Goal: Information Seeking & Learning: Learn about a topic

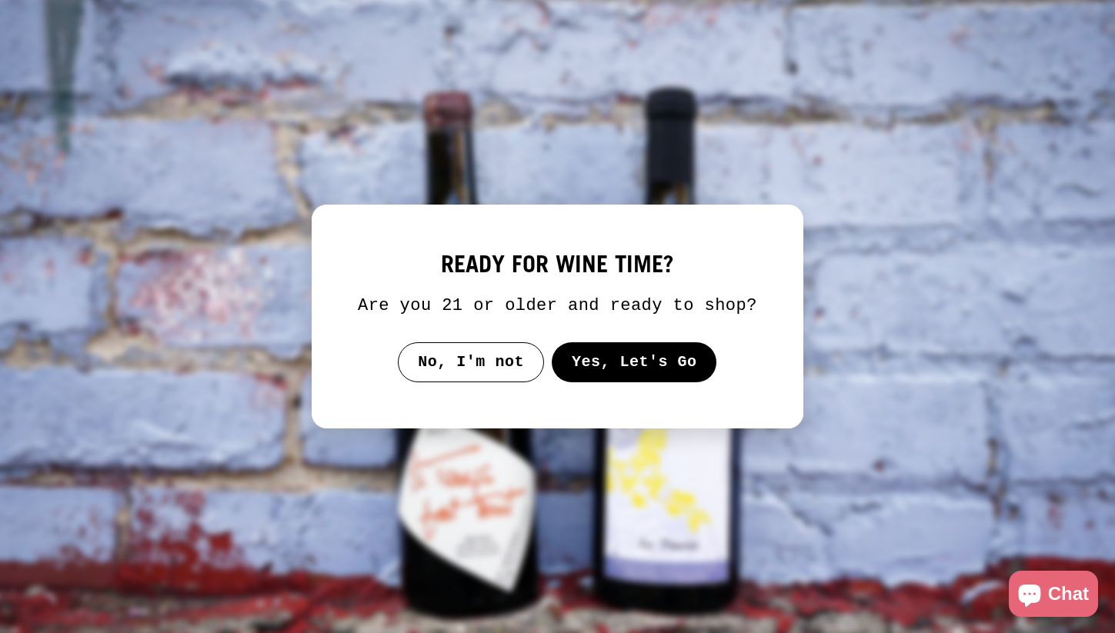
click at [624, 382] on button "Yes, Let's Go" at bounding box center [634, 362] width 165 height 40
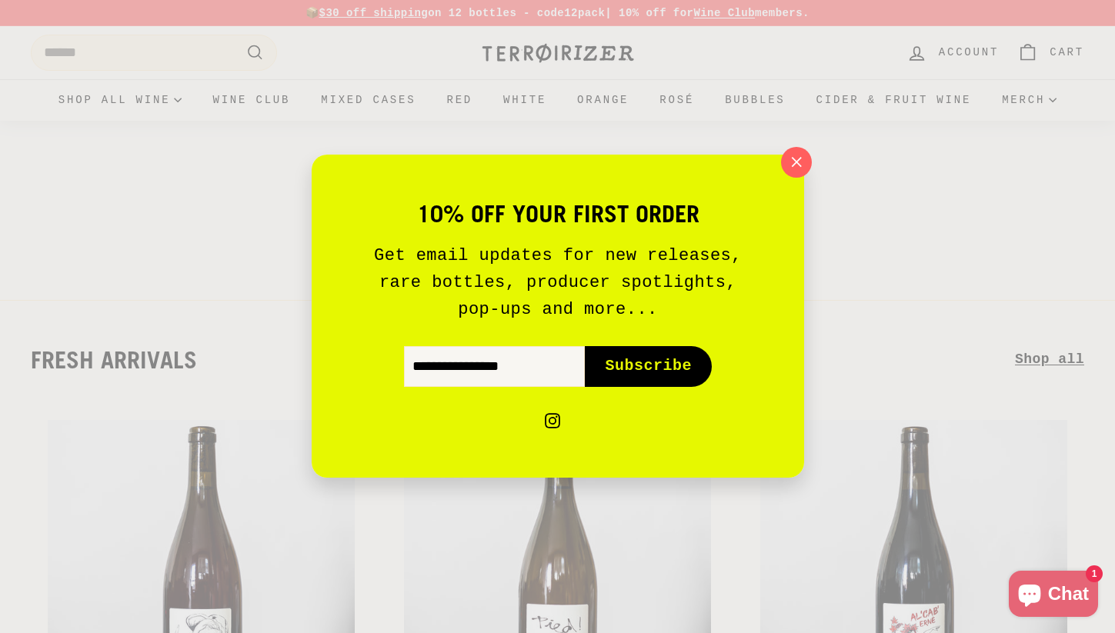
click at [818, 168] on div "10% off your first order Get email updates for new releases, rare bottles, prod…" at bounding box center [557, 316] width 1115 height 633
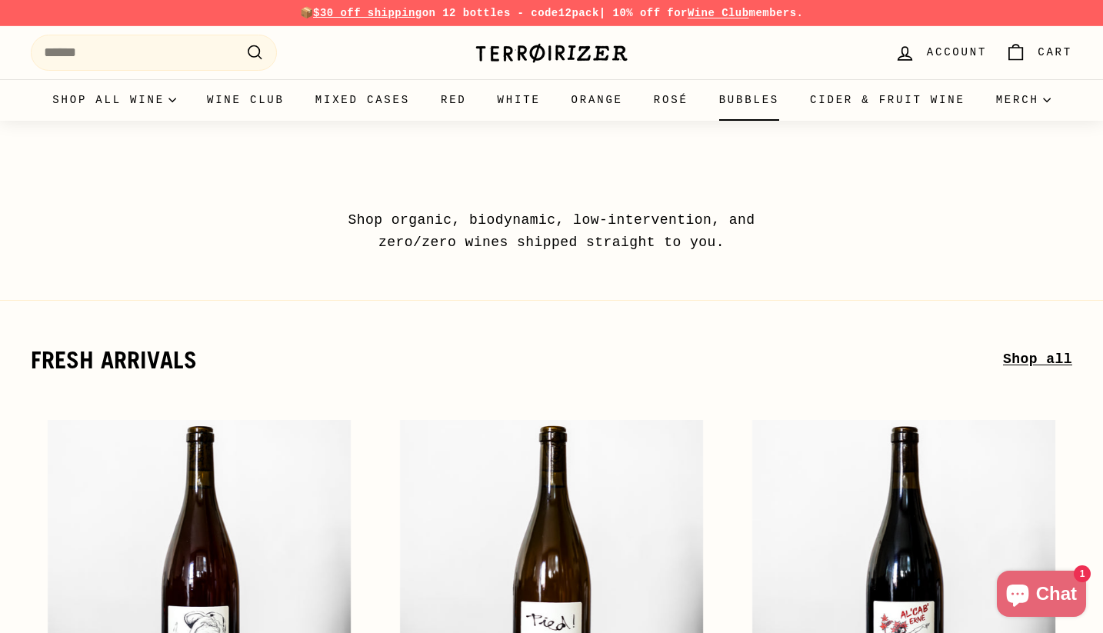
click at [785, 94] on link "Bubbles" at bounding box center [749, 100] width 91 height 42
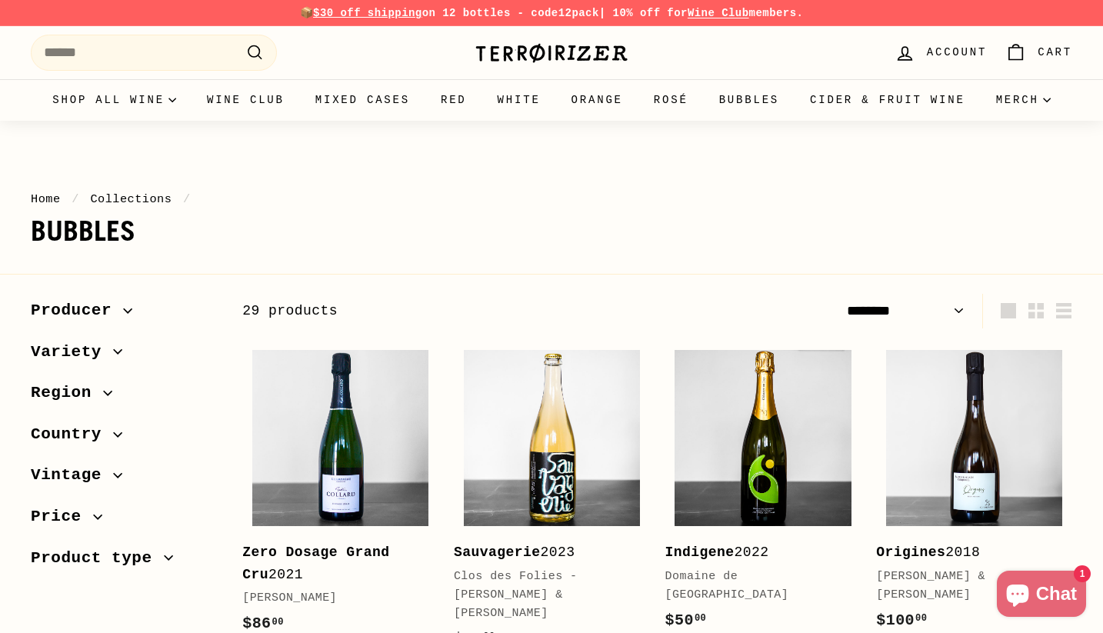
select select "******"
click at [76, 369] on button "Variety" at bounding box center [124, 356] width 187 height 42
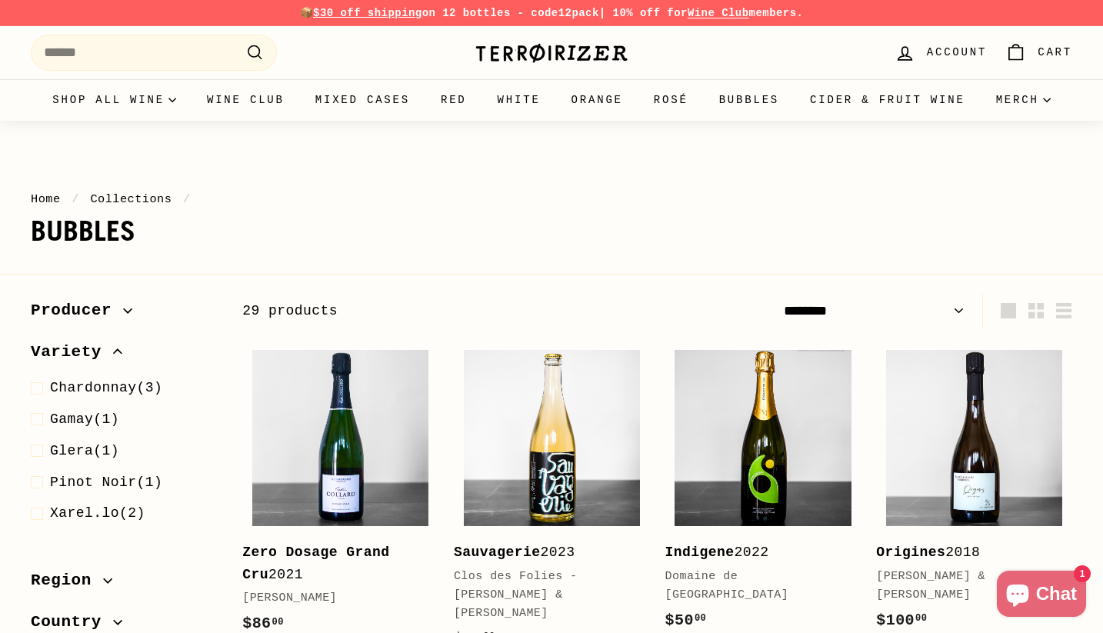
click at [80, 355] on span "Variety" at bounding box center [72, 352] width 82 height 26
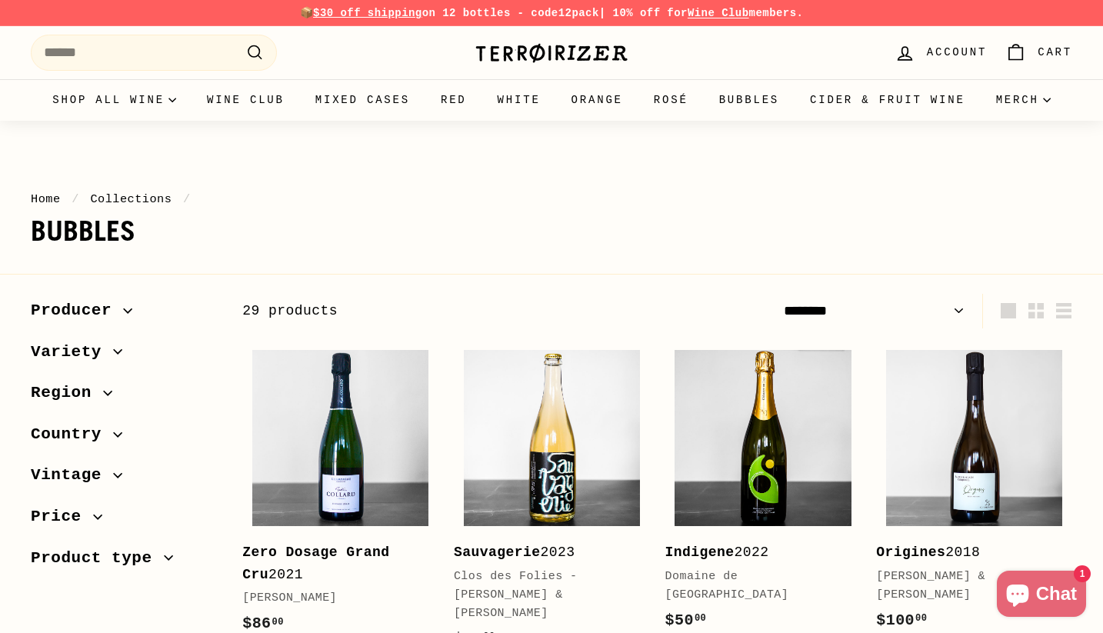
click at [78, 392] on span "Region" at bounding box center [67, 393] width 72 height 26
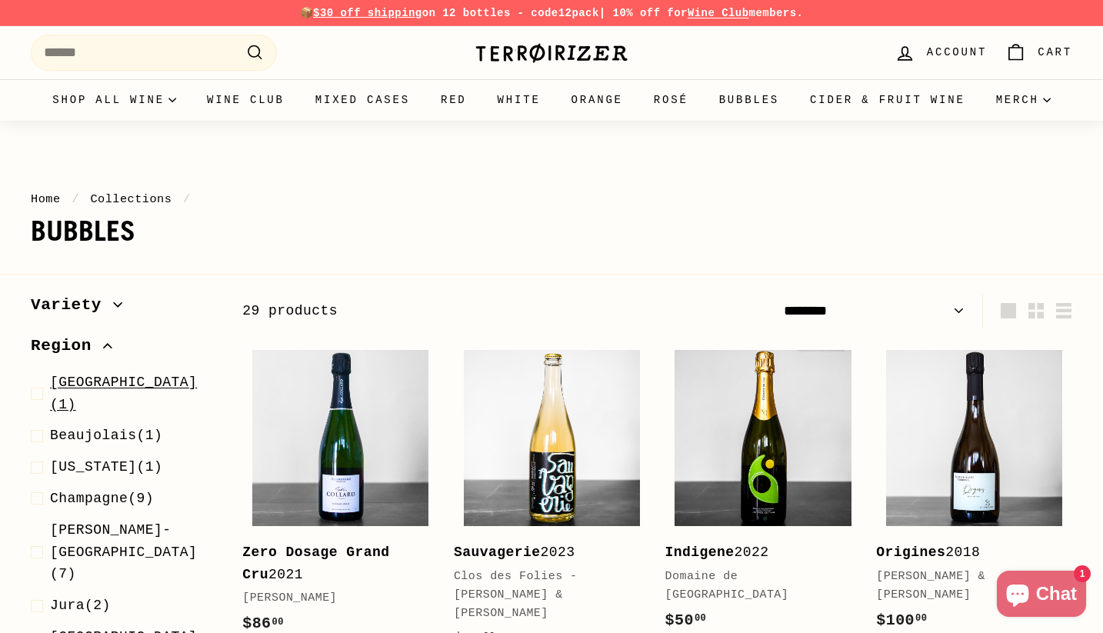
scroll to position [6, 0]
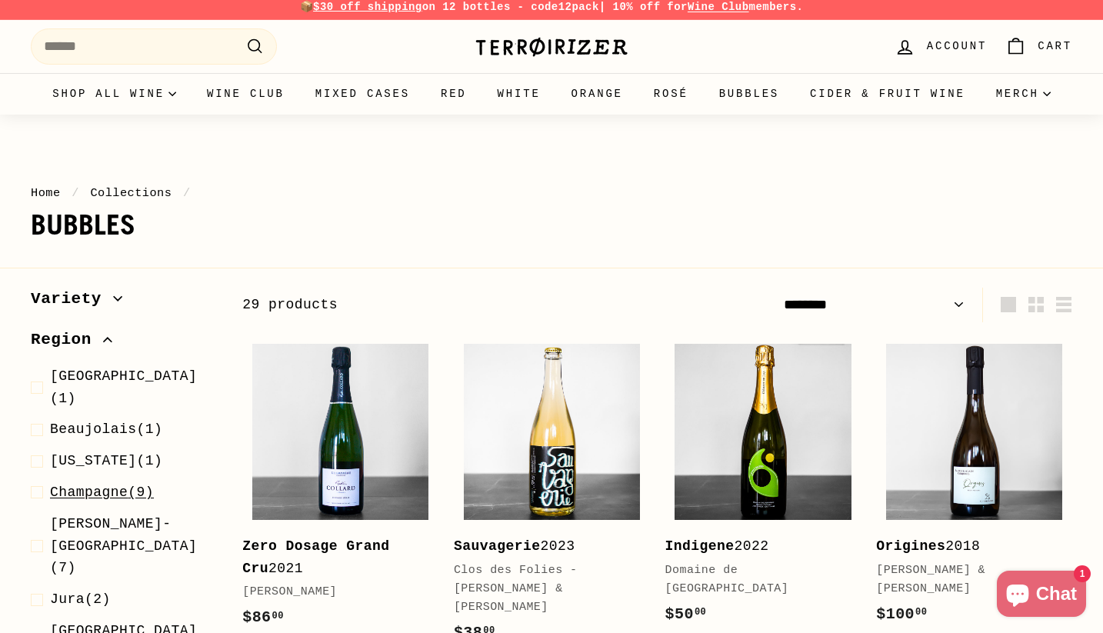
click at [108, 485] on span "Champagne" at bounding box center [89, 492] width 78 height 15
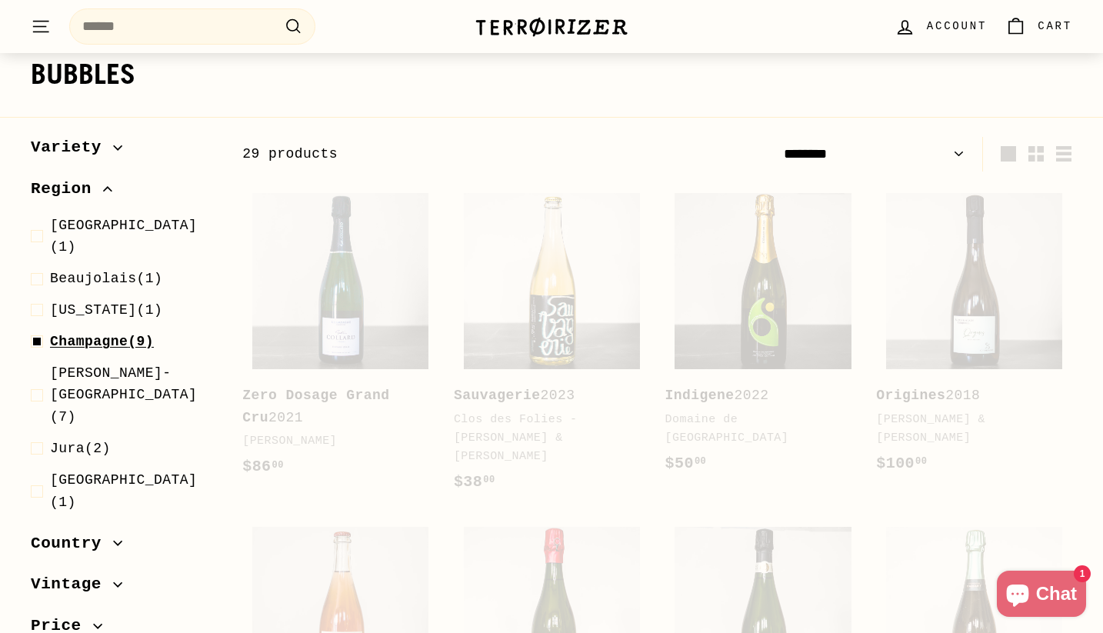
scroll to position [238, 0]
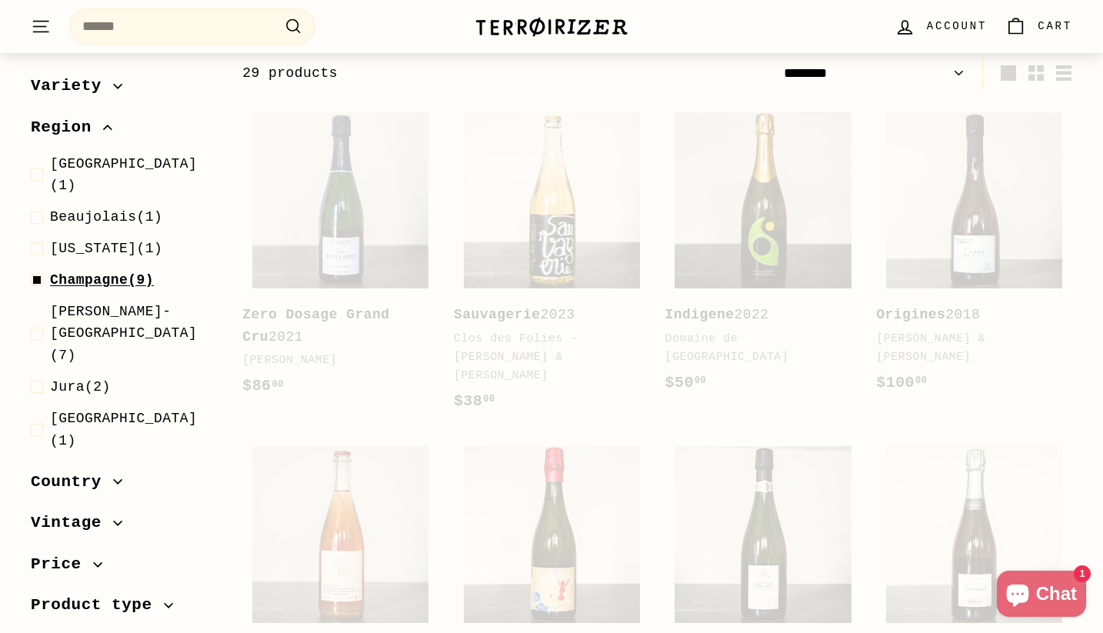
select select "******"
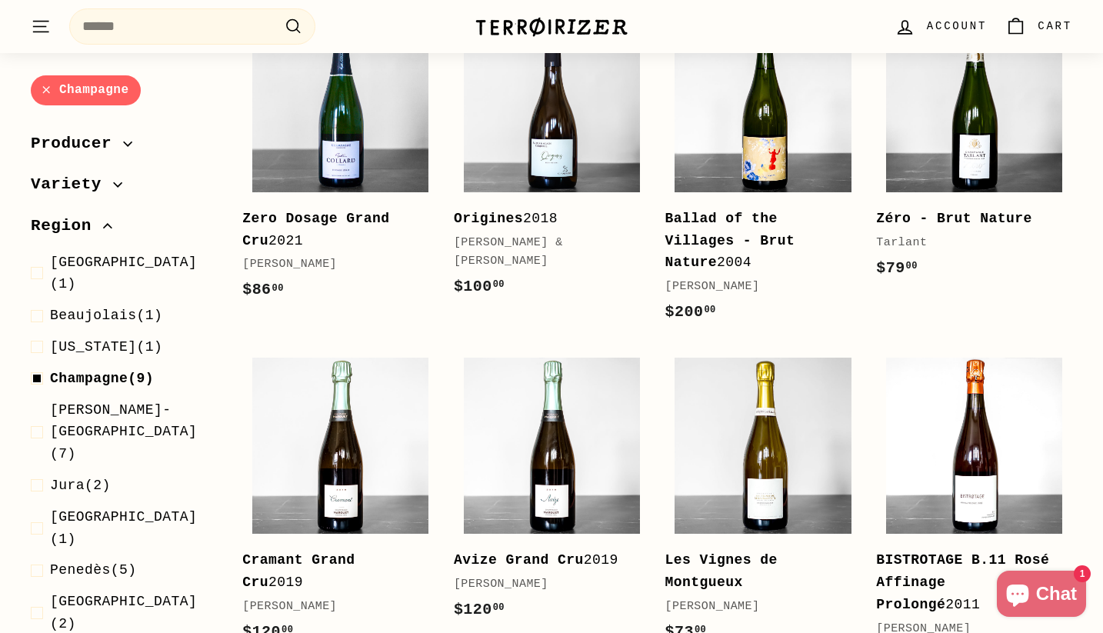
scroll to position [315, 0]
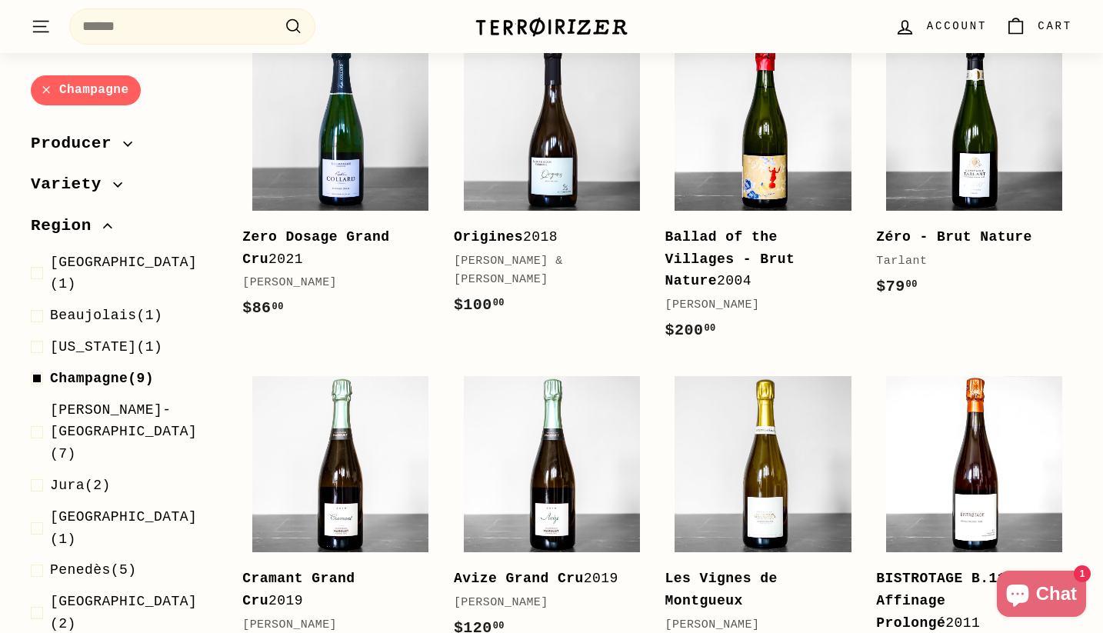
click at [719, 252] on b "Ballad of the Villages - Brut Nature" at bounding box center [730, 259] width 130 height 60
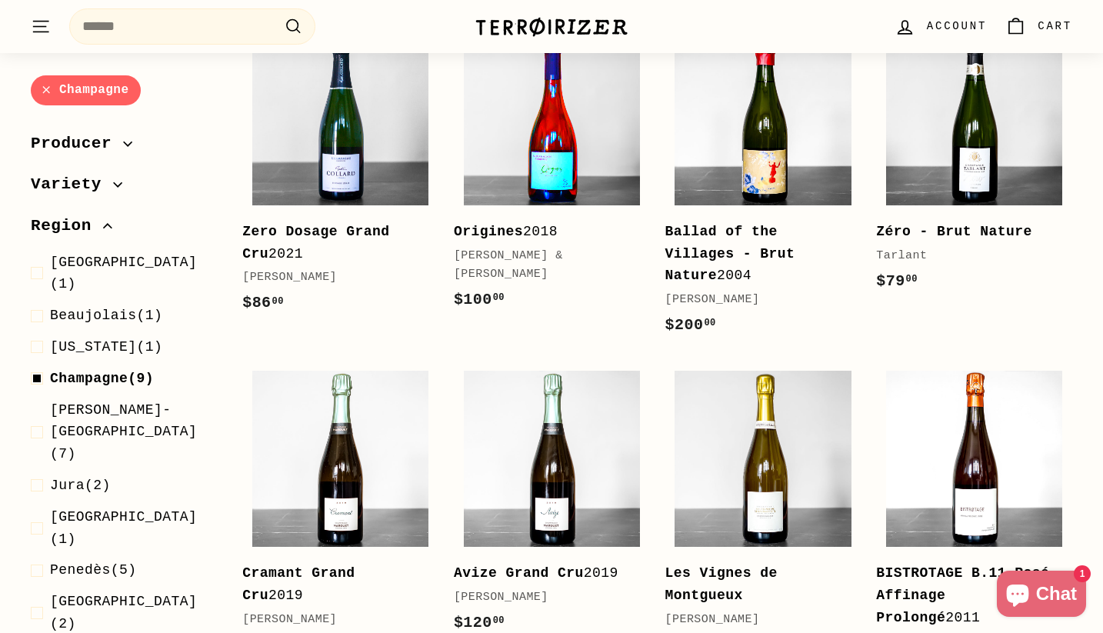
scroll to position [322, 0]
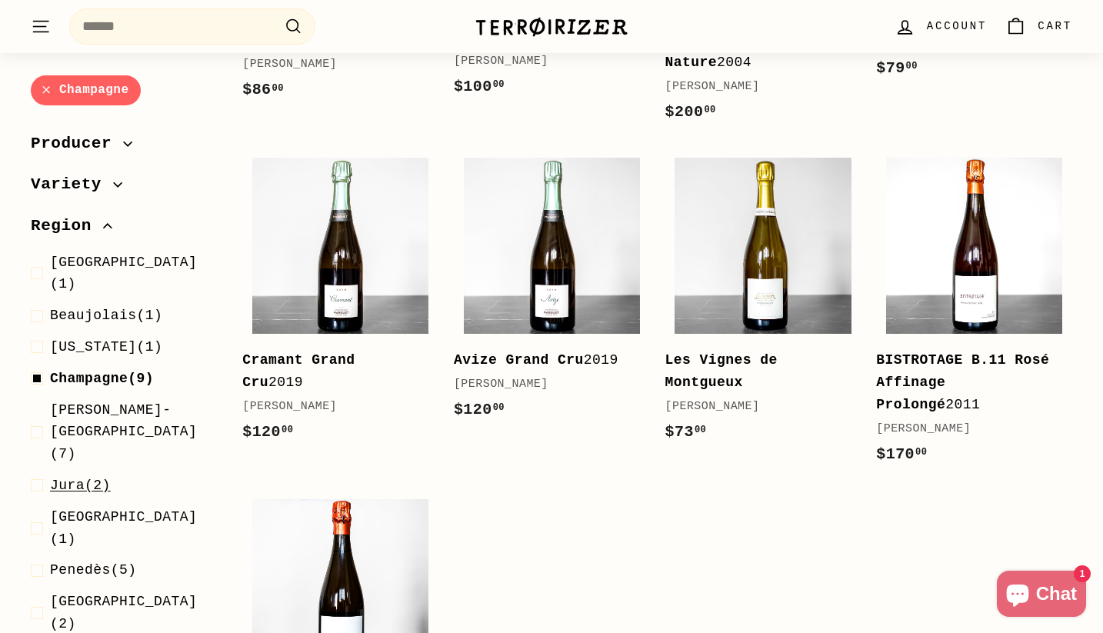
click at [65, 478] on span "Jura" at bounding box center [67, 485] width 35 height 15
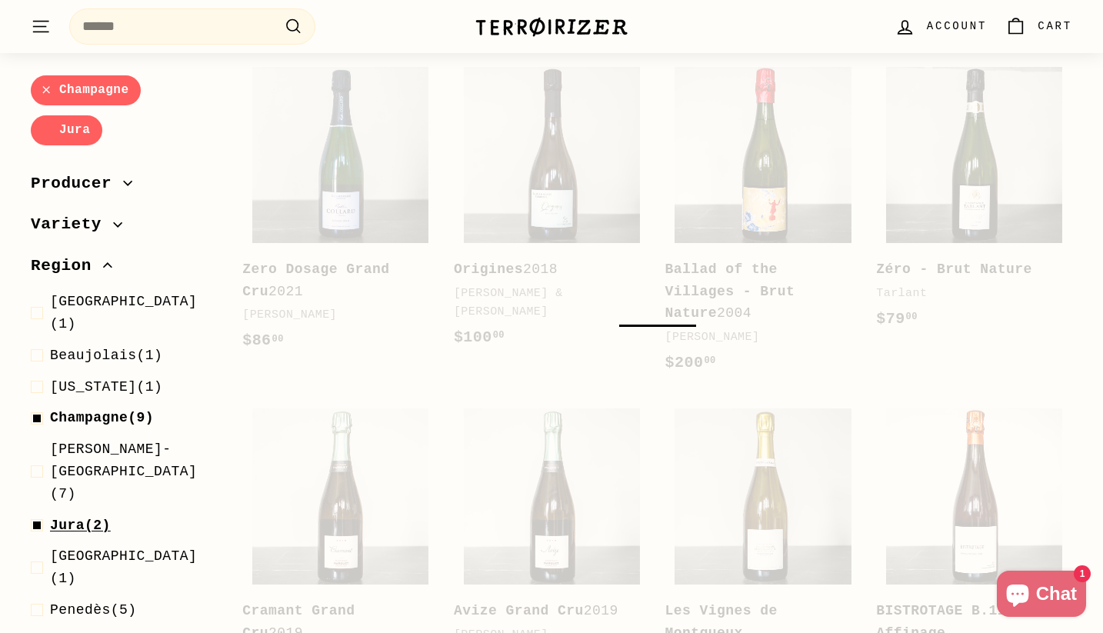
scroll to position [228, 0]
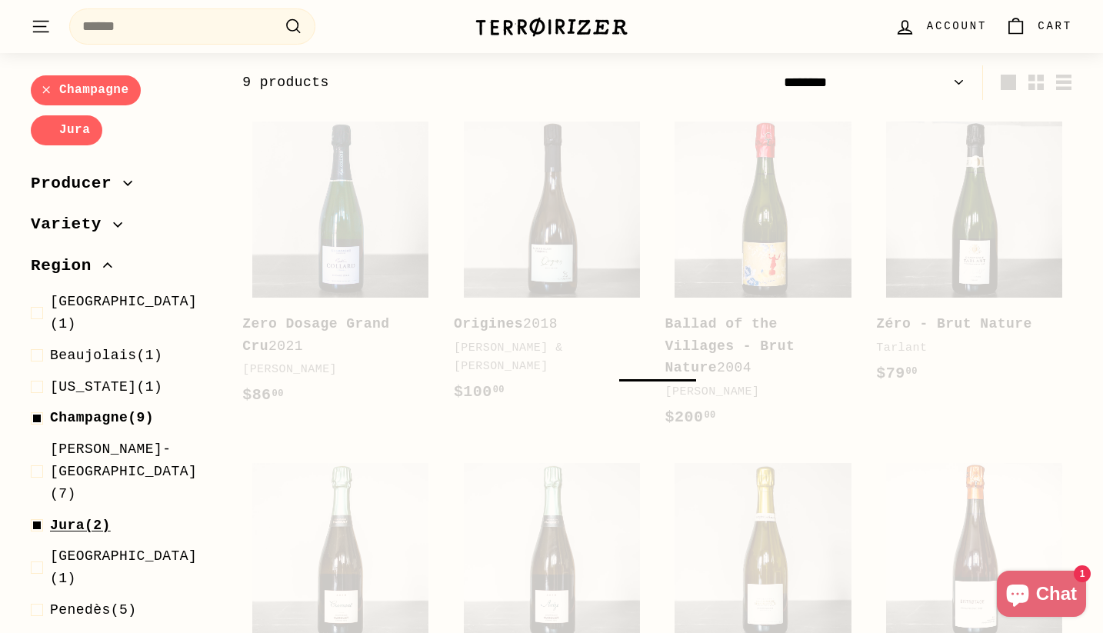
select select "******"
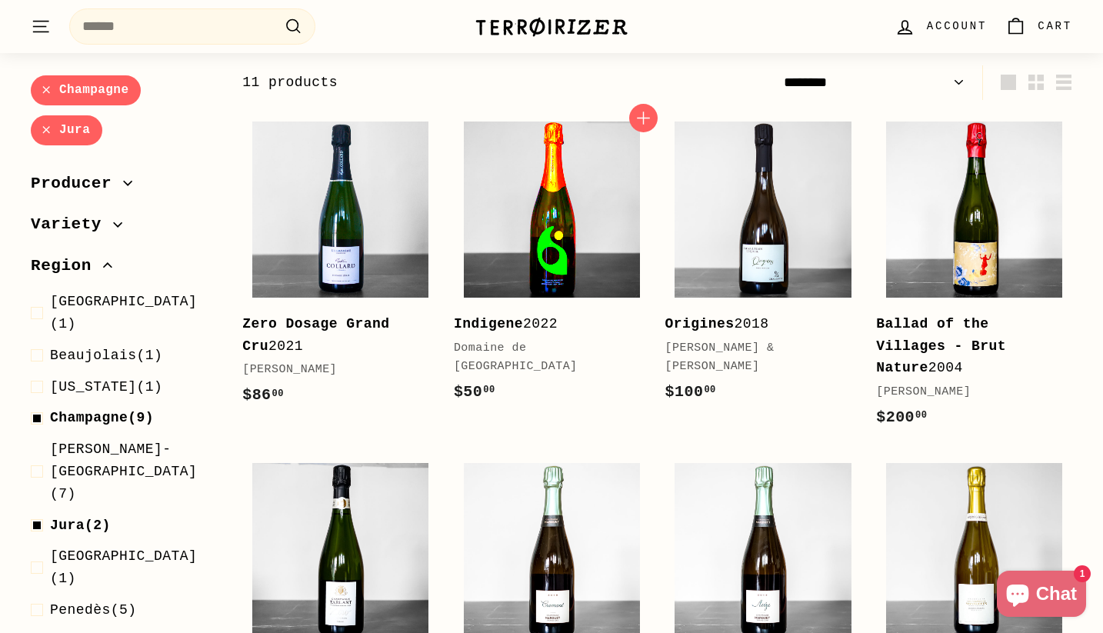
click at [498, 263] on img at bounding box center [552, 210] width 176 height 176
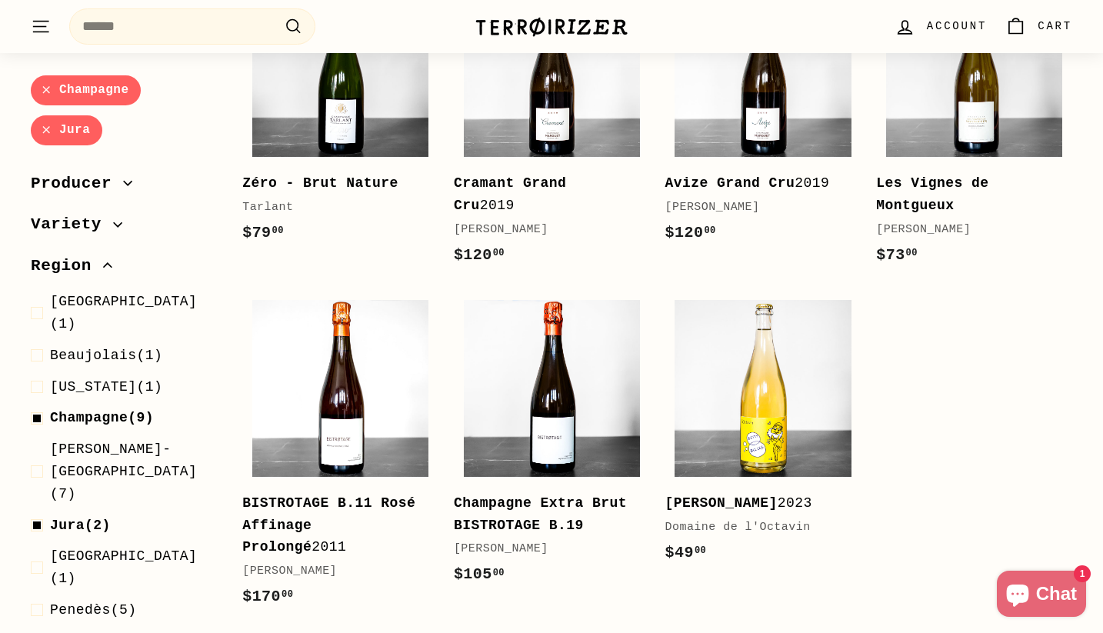
scroll to position [718, 0]
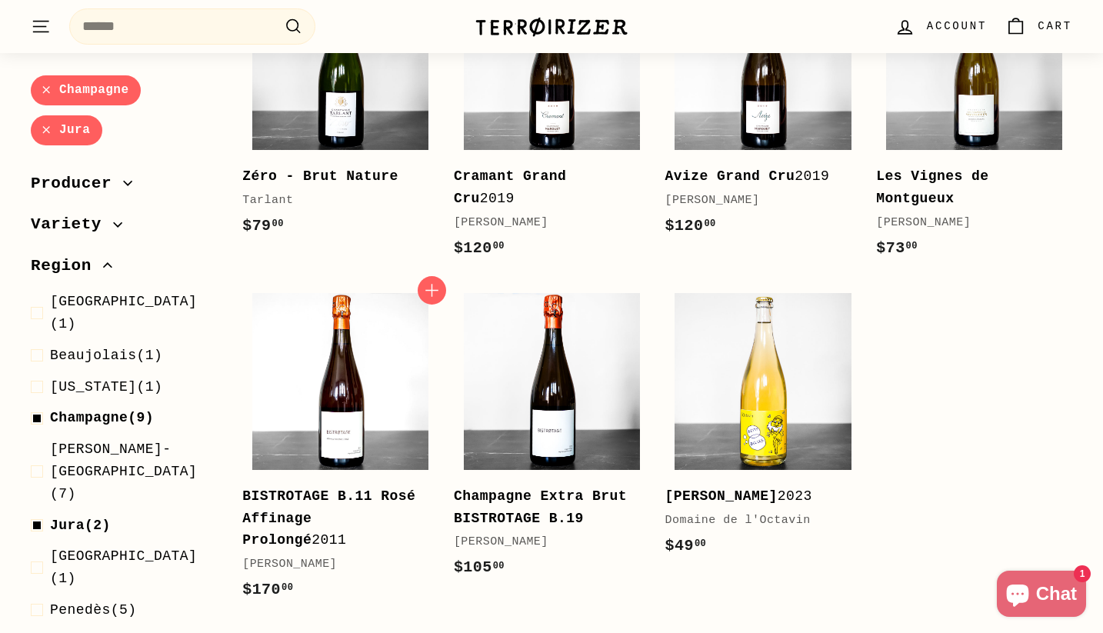
click at [377, 512] on b "BISTROTAGE B.11 Rosé Affinage Prolongé" at bounding box center [328, 519] width 173 height 60
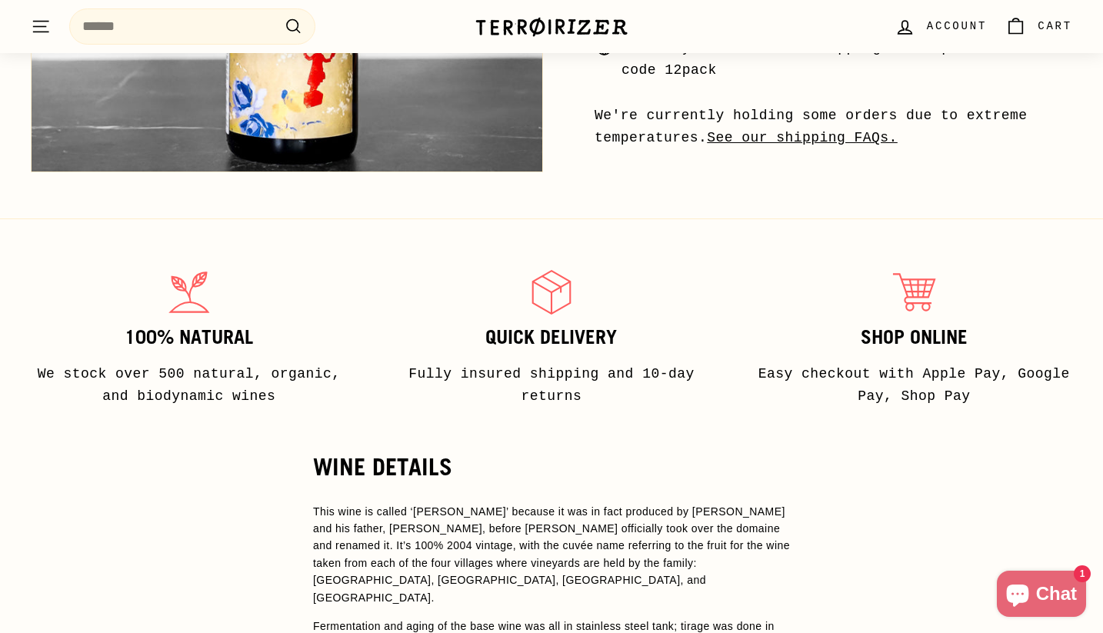
scroll to position [903, 0]
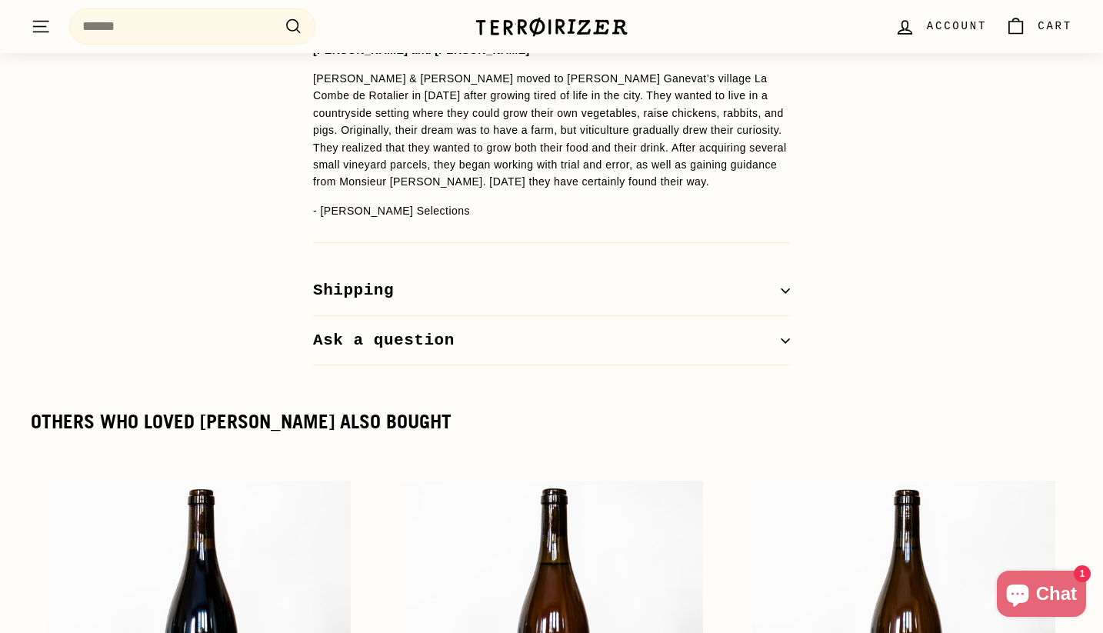
scroll to position [1324, 0]
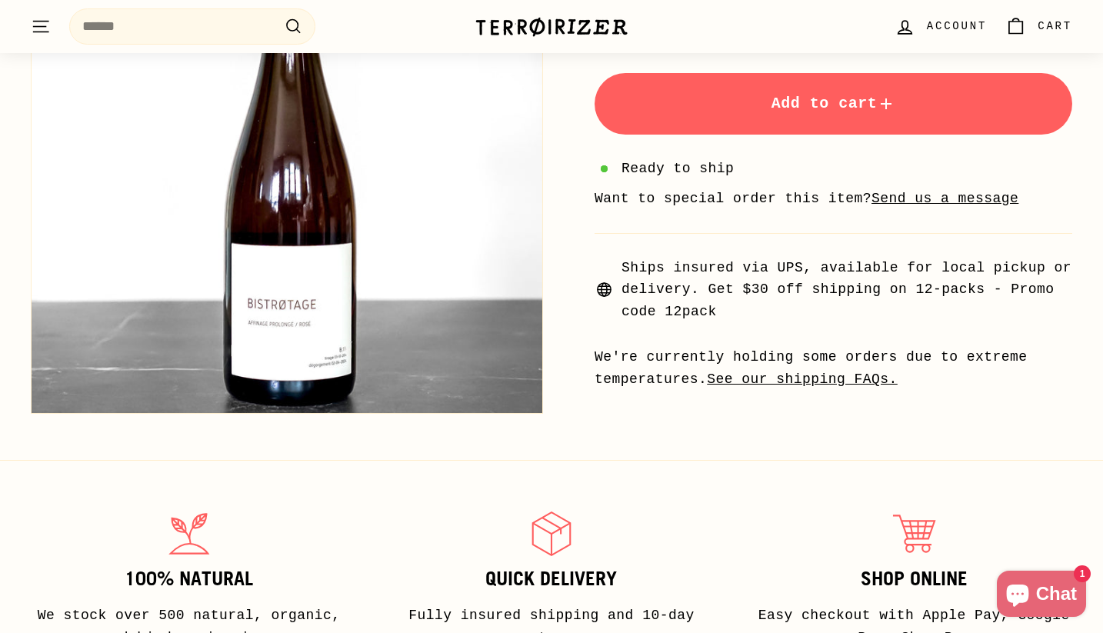
scroll to position [590, 0]
click at [827, 374] on link "See our shipping FAQs." at bounding box center [802, 379] width 191 height 15
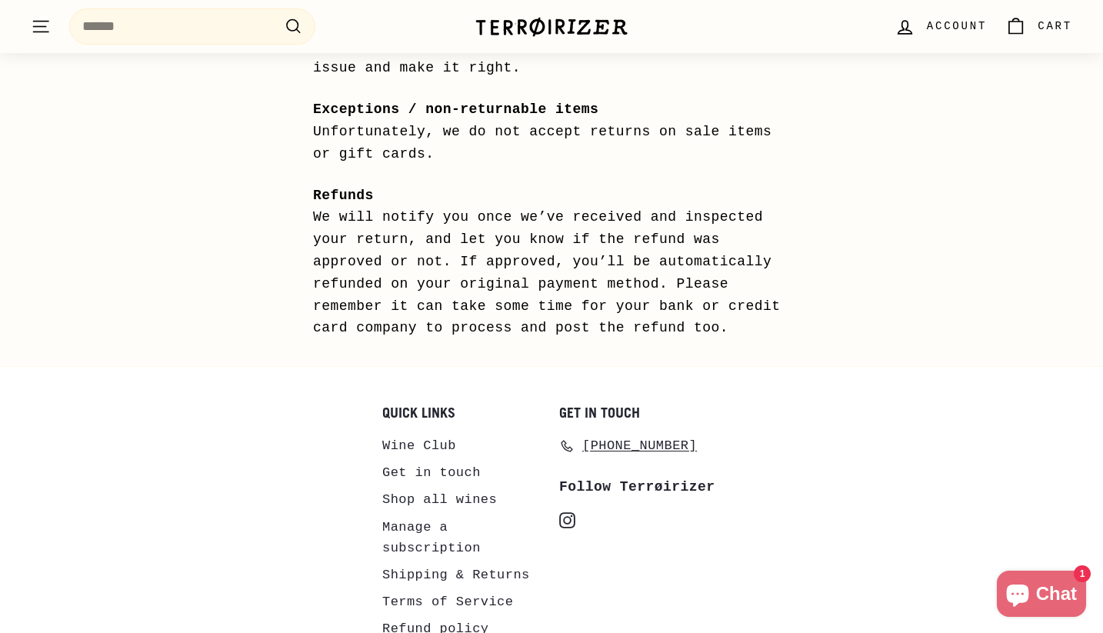
scroll to position [1650, 0]
